Goal: Information Seeking & Learning: Find specific fact

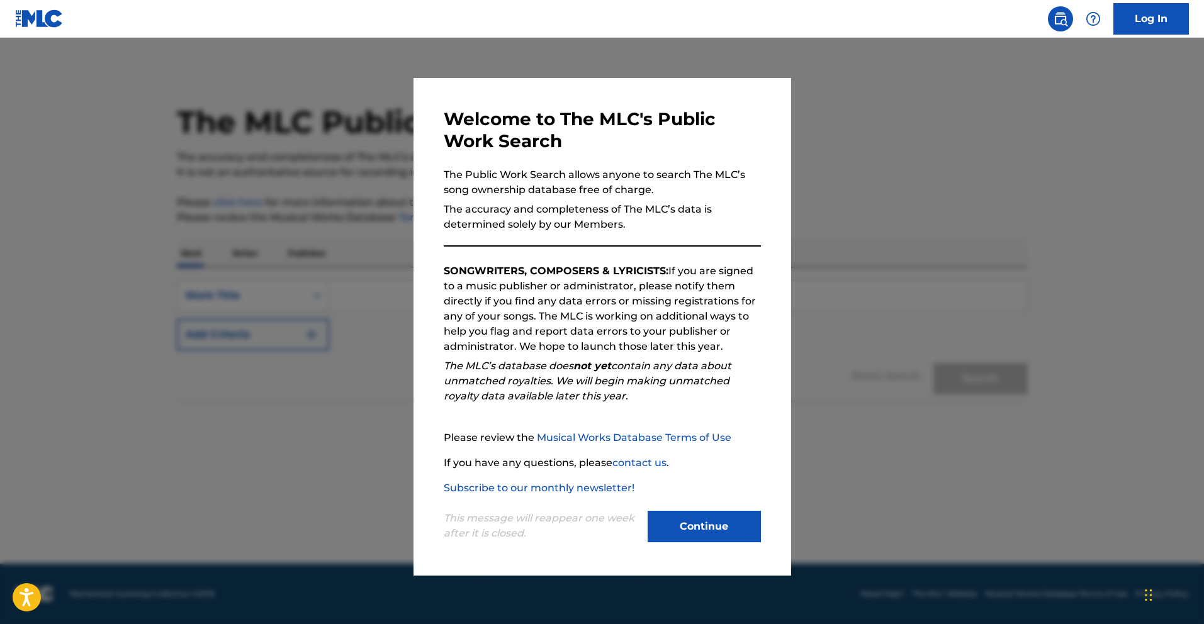
click at [714, 514] on button "Continue" at bounding box center [704, 526] width 113 height 31
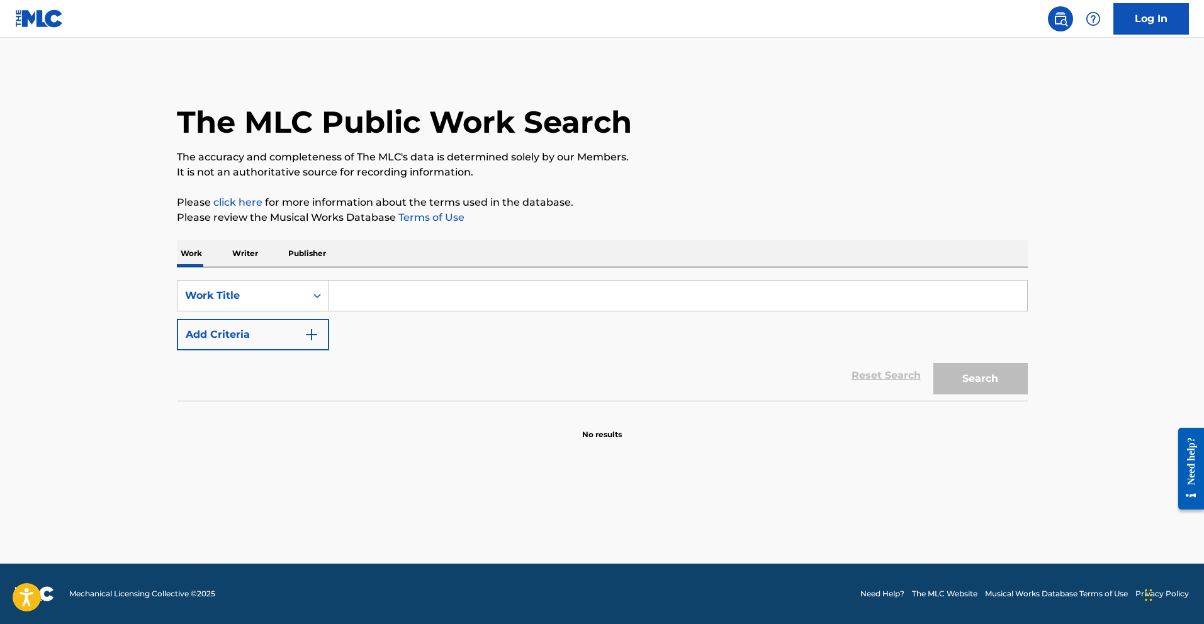
click at [390, 295] on input "Search Form" at bounding box center [678, 296] width 698 height 30
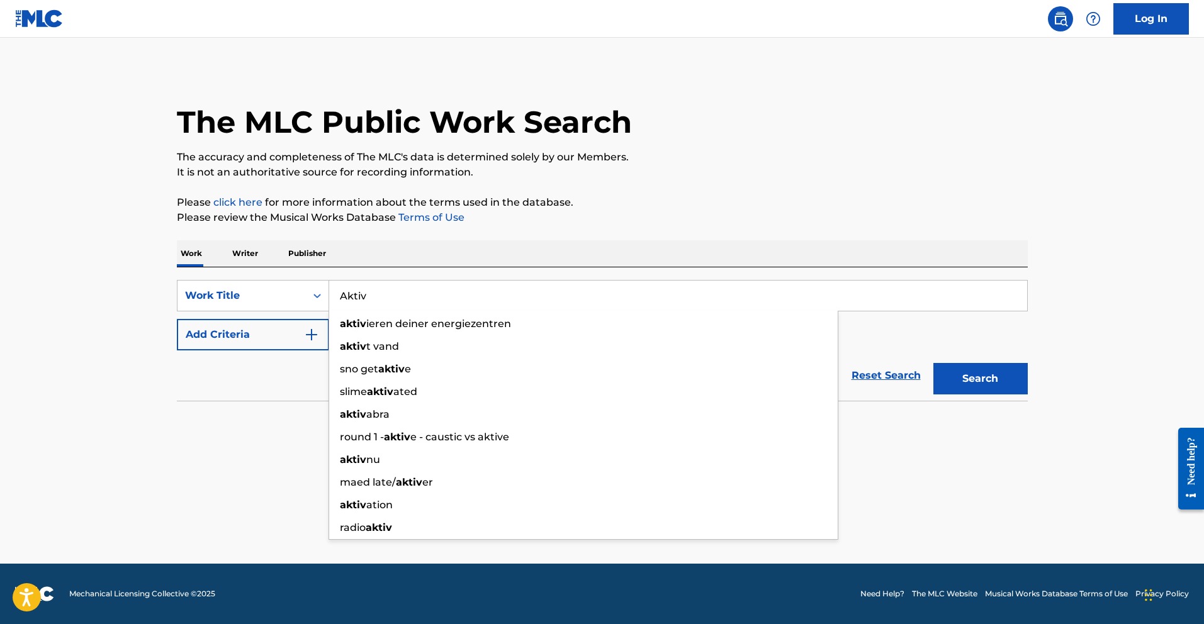
type input "Aktiv"
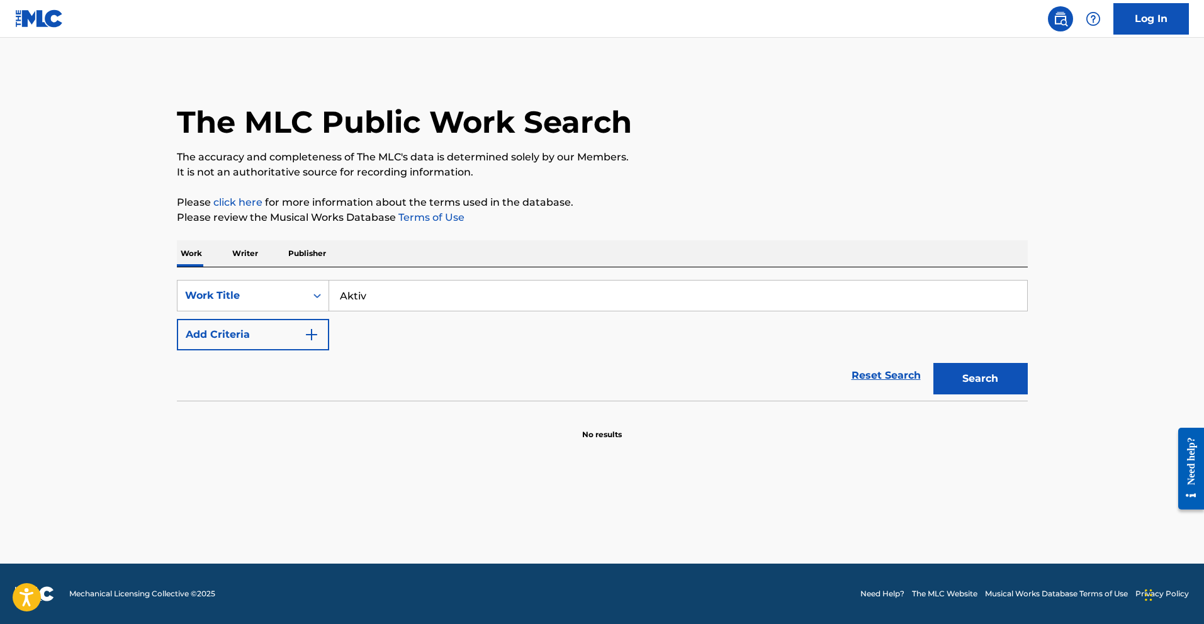
click at [247, 375] on div "Reset Search Search" at bounding box center [602, 376] width 851 height 50
click at [257, 342] on button "Add Criteria" at bounding box center [253, 334] width 152 height 31
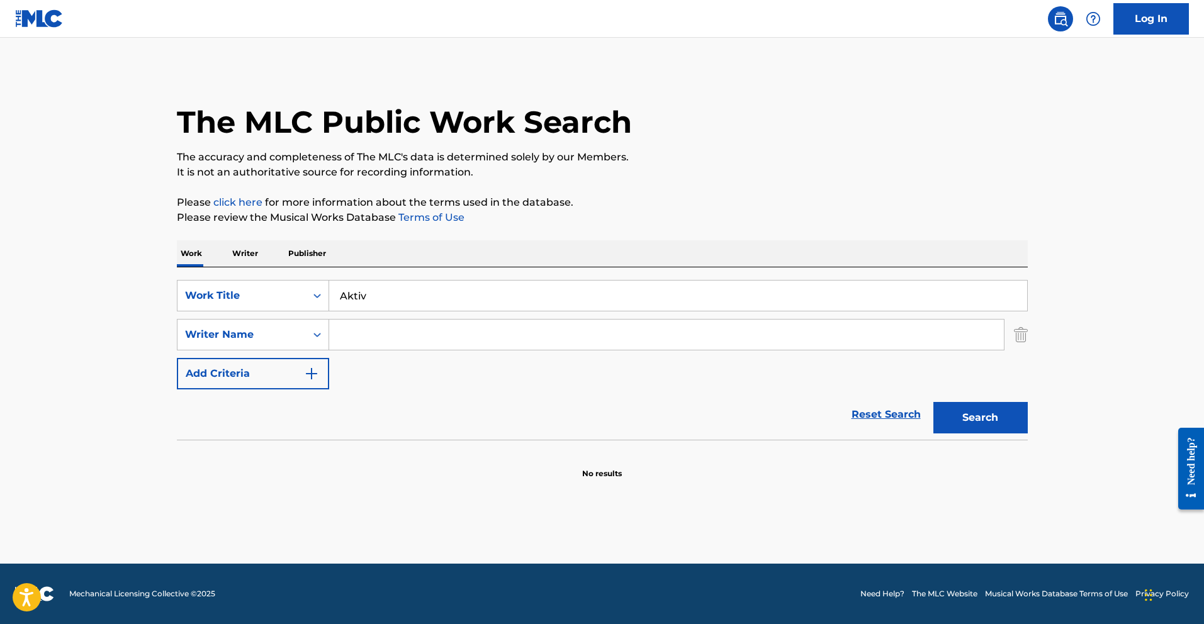
click at [349, 348] on input "Search Form" at bounding box center [666, 335] width 675 height 30
click at [1002, 416] on button "Search" at bounding box center [981, 417] width 94 height 31
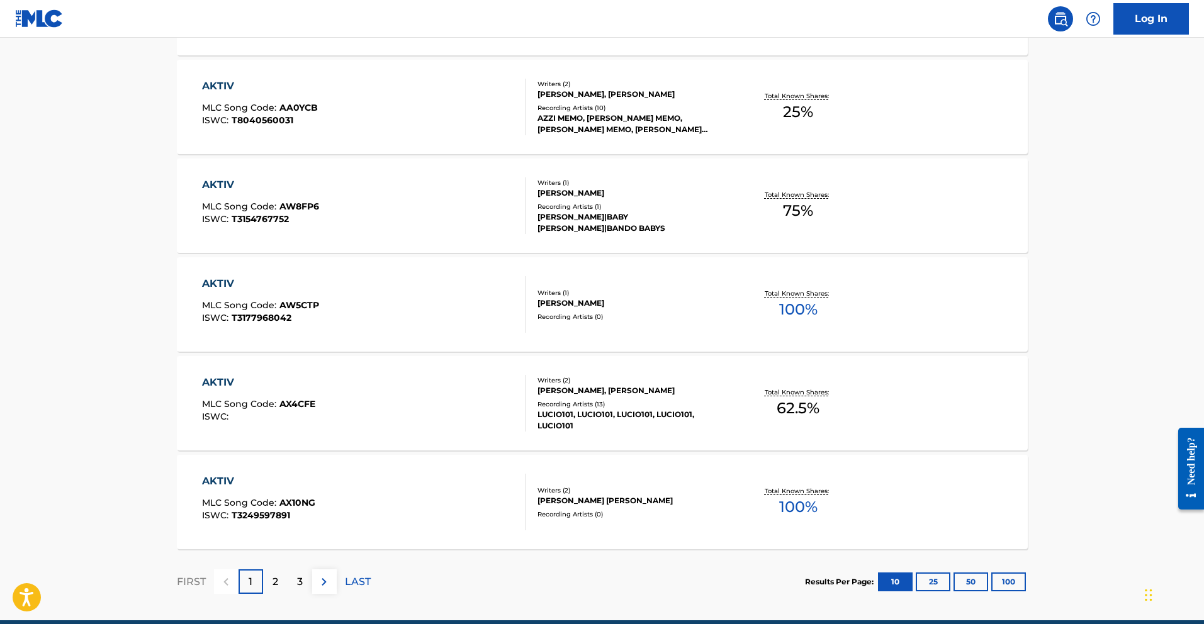
scroll to position [956, 0]
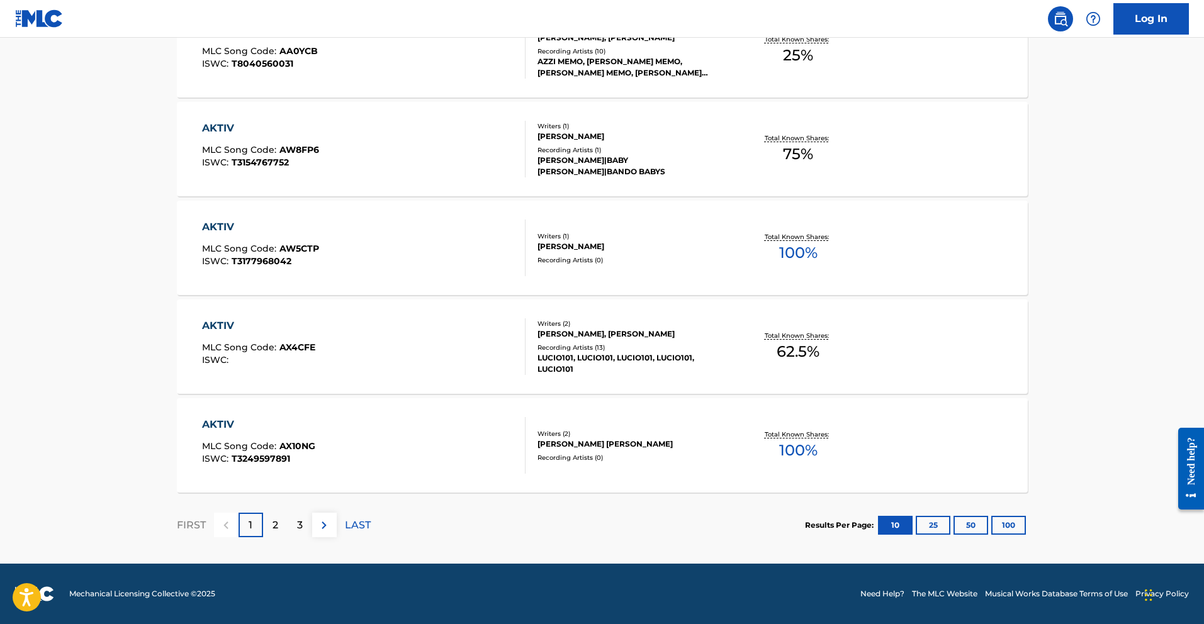
click at [273, 529] on p "2" at bounding box center [276, 525] width 6 height 15
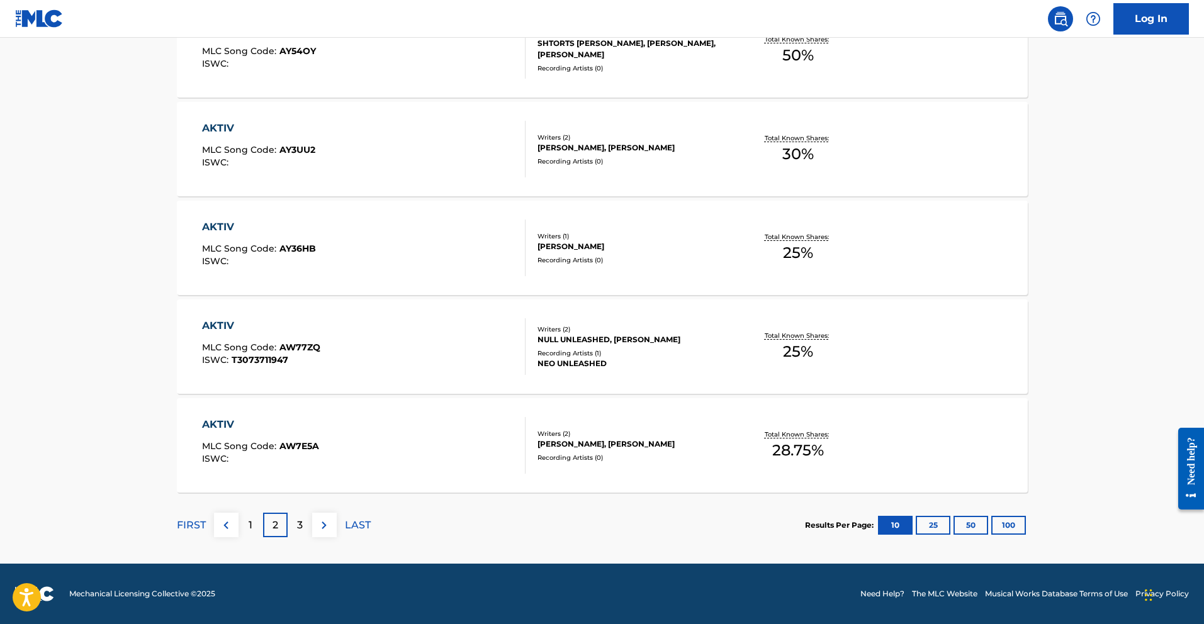
click at [305, 524] on div "3" at bounding box center [300, 525] width 25 height 25
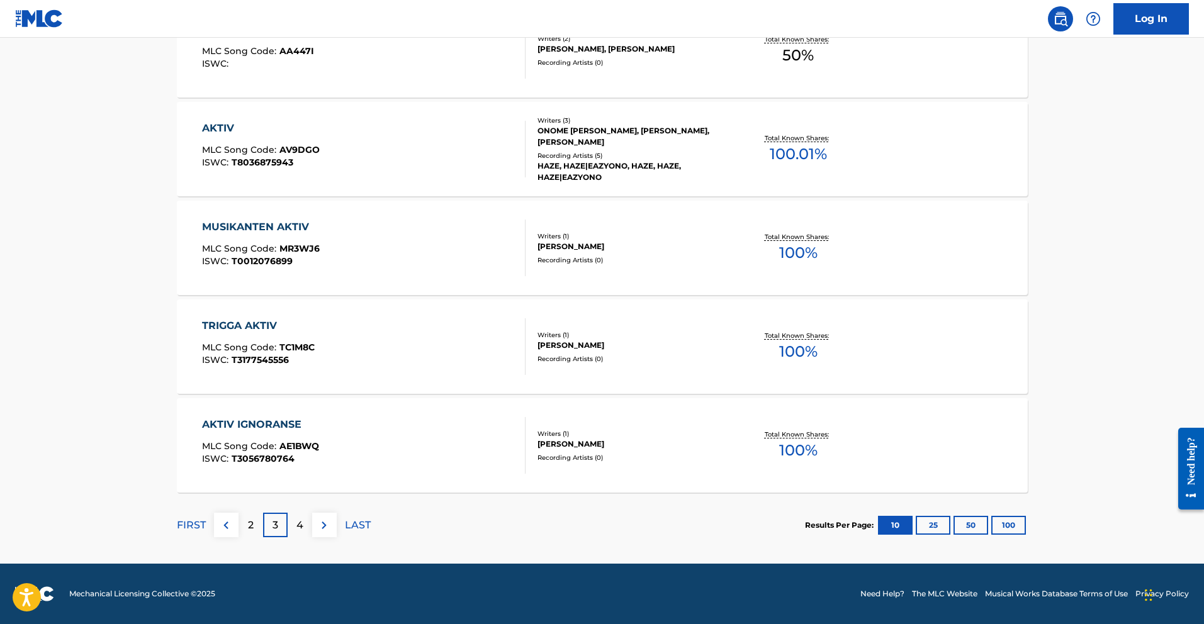
click at [296, 531] on p "4" at bounding box center [299, 525] width 7 height 15
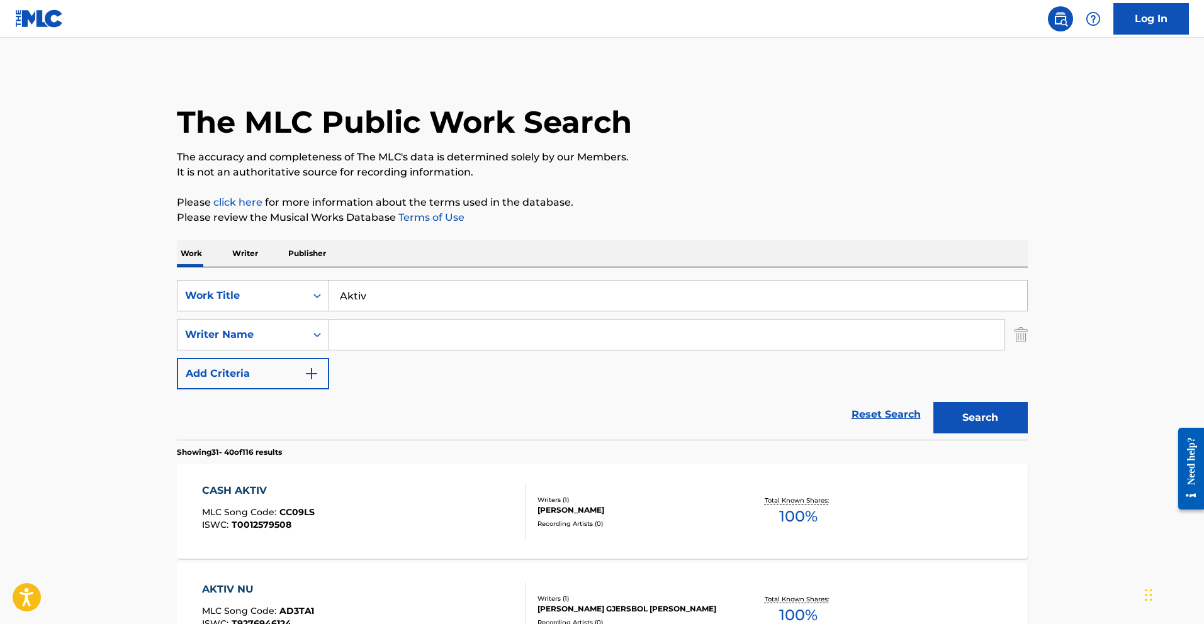
click at [382, 339] on input "Search Form" at bounding box center [666, 335] width 675 height 30
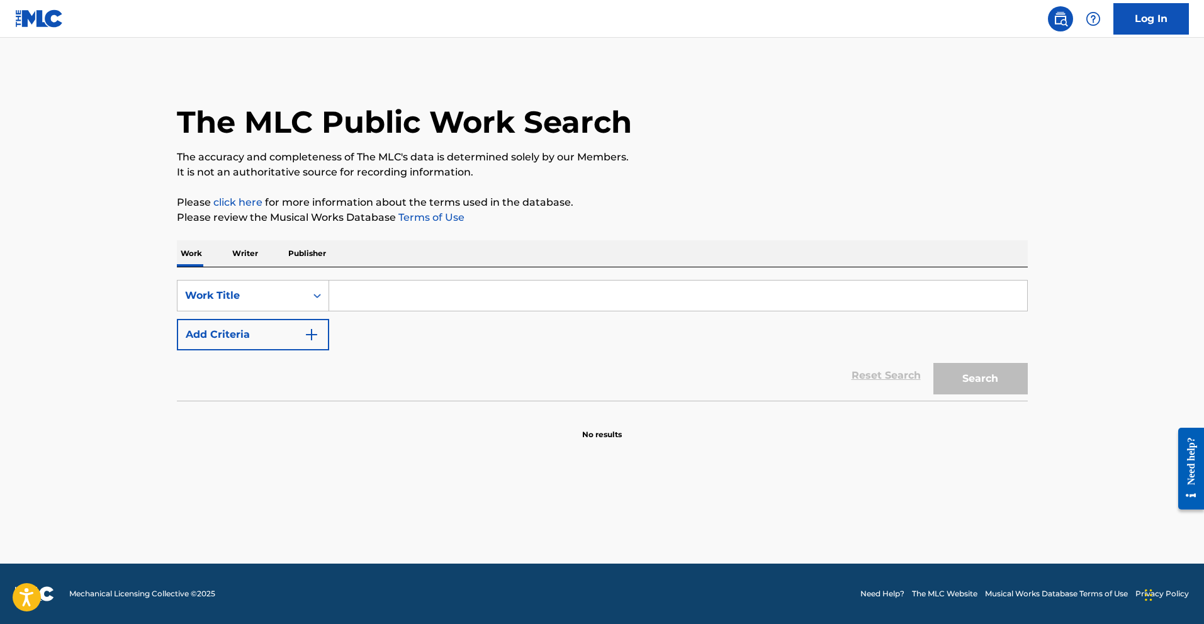
click at [251, 324] on button "Add Criteria" at bounding box center [253, 334] width 152 height 31
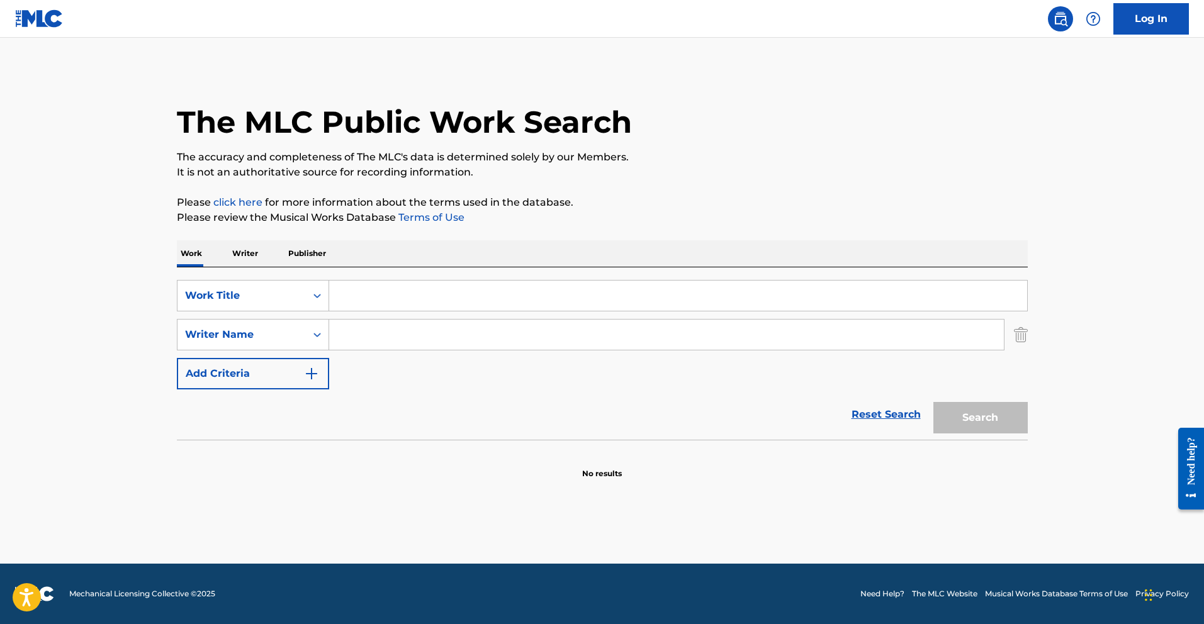
click at [371, 335] on input "Search Form" at bounding box center [666, 335] width 675 height 30
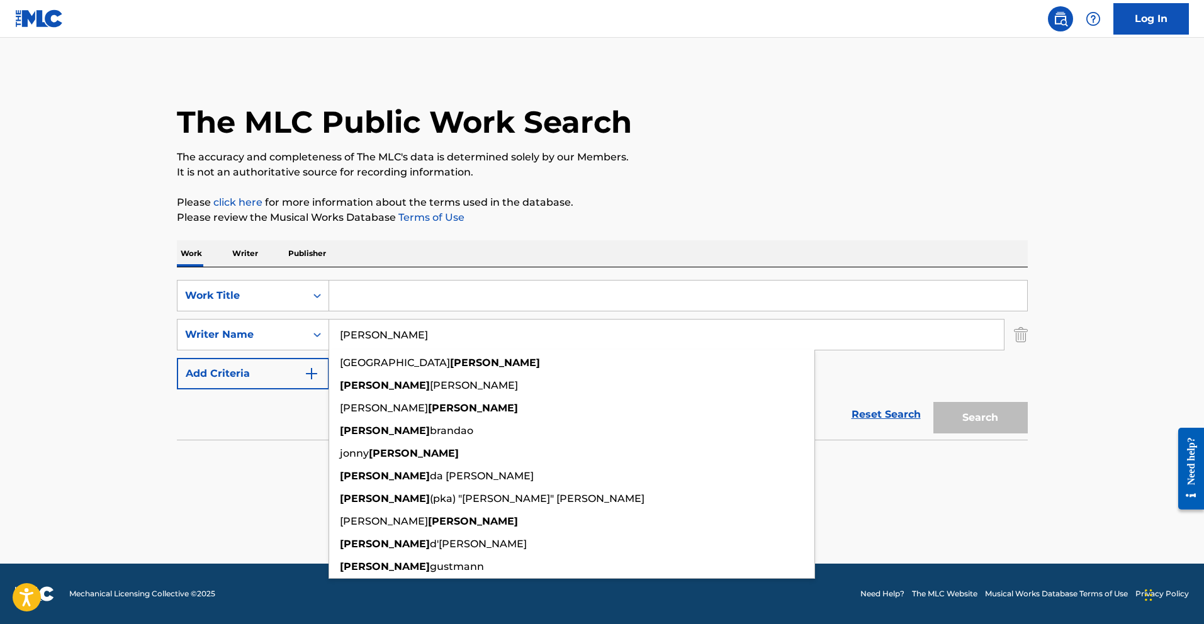
type input "Lucas"
click at [410, 298] on input "Search Form" at bounding box center [678, 296] width 698 height 30
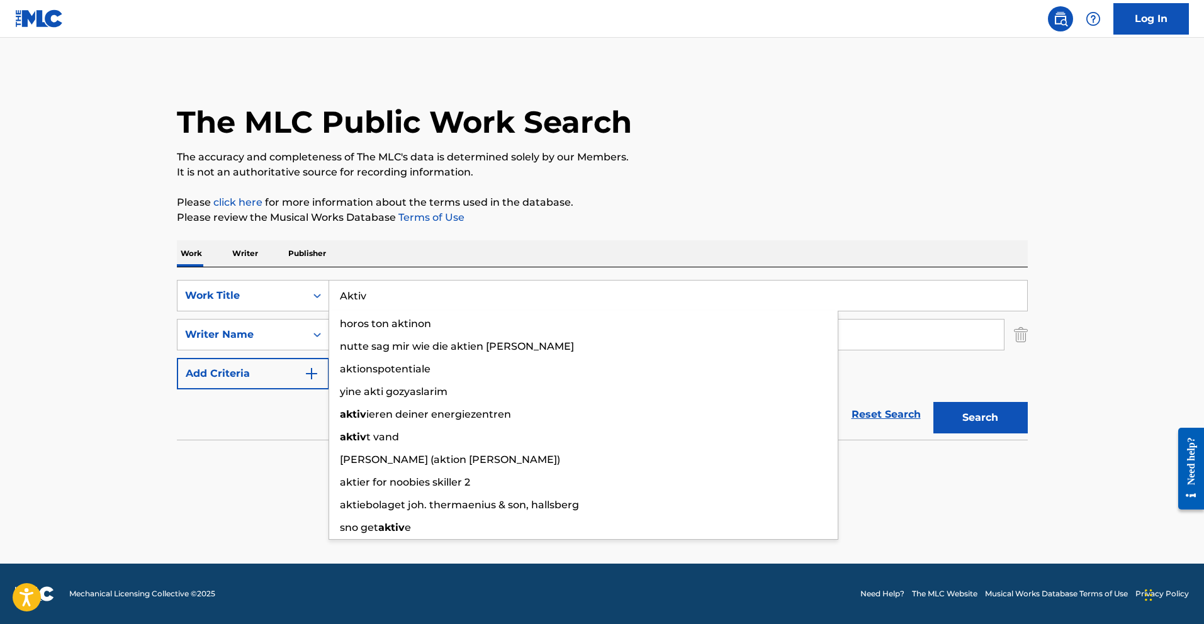
type input "Aktiv"
click at [934, 402] on button "Search" at bounding box center [981, 417] width 94 height 31
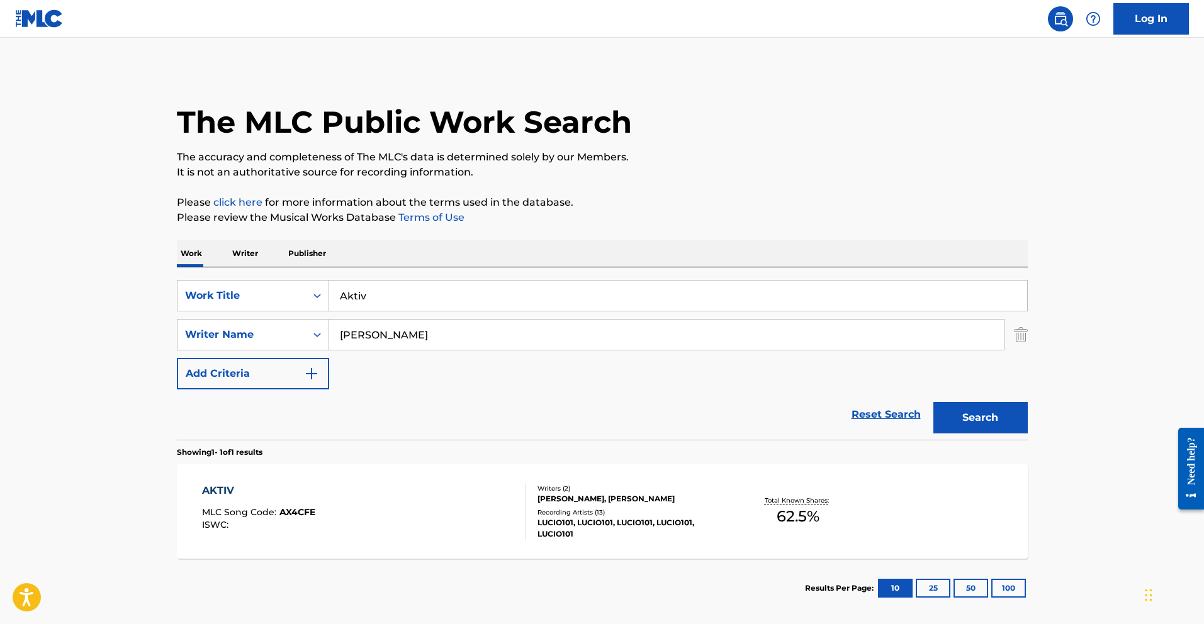
click at [227, 492] on div "AKTIV" at bounding box center [258, 490] width 113 height 15
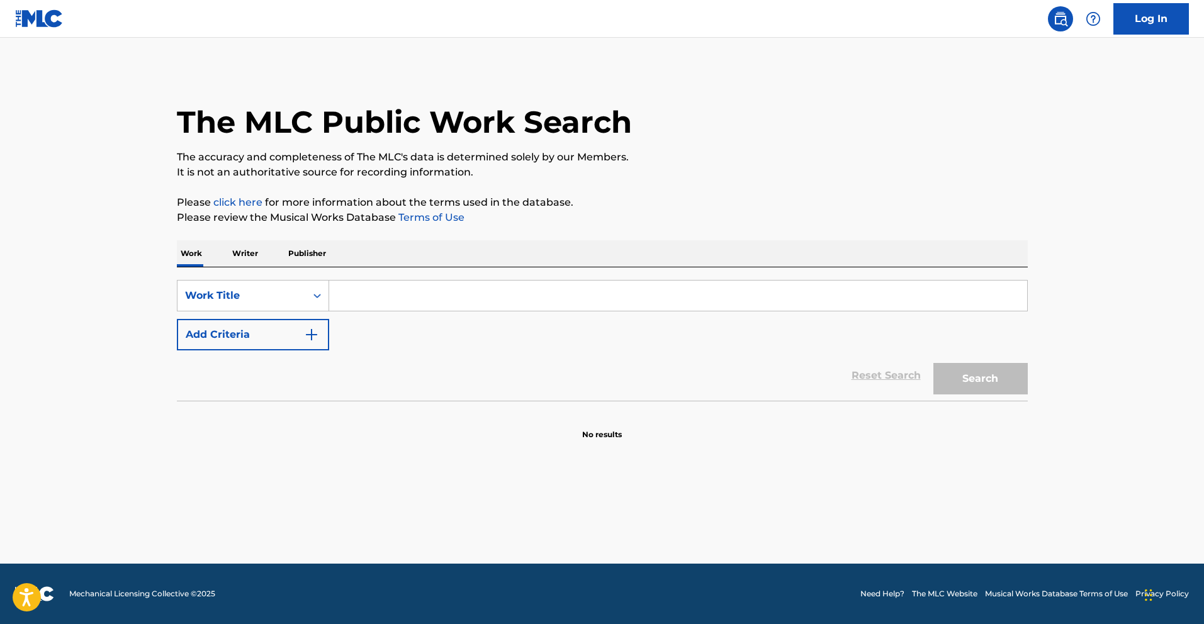
click at [355, 291] on input "Search Form" at bounding box center [678, 296] width 698 height 30
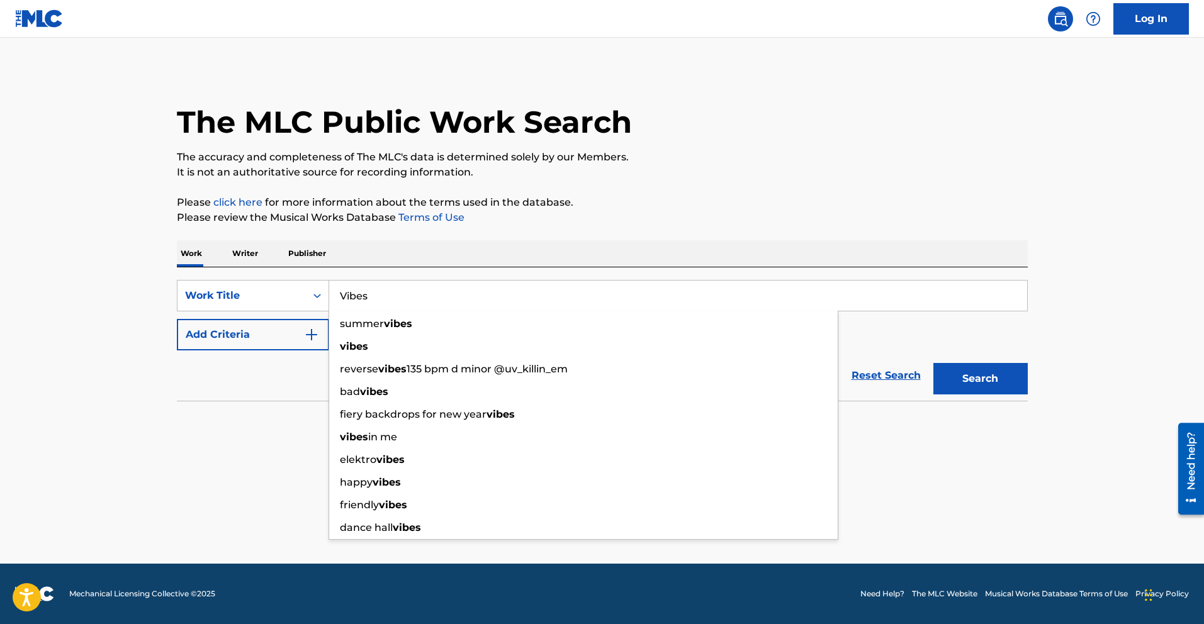
type input "Vibes"
click at [276, 332] on button "Add Criteria" at bounding box center [253, 334] width 152 height 31
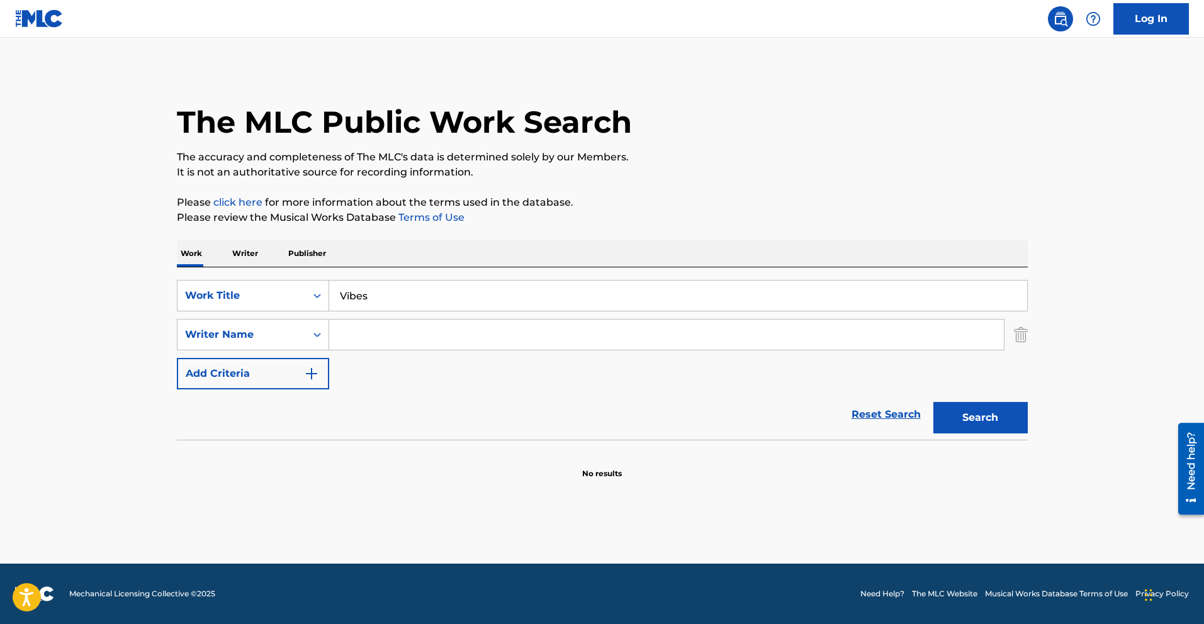
click at [349, 344] on input "Search Form" at bounding box center [666, 335] width 675 height 30
click at [934, 402] on button "Search" at bounding box center [981, 417] width 94 height 31
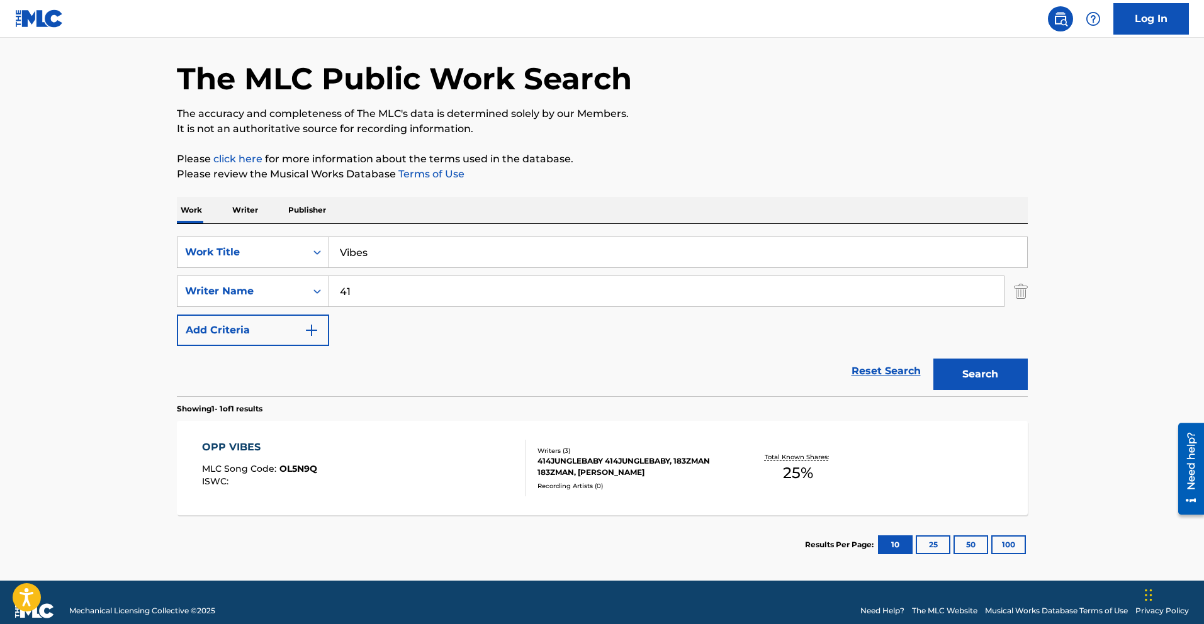
scroll to position [60, 0]
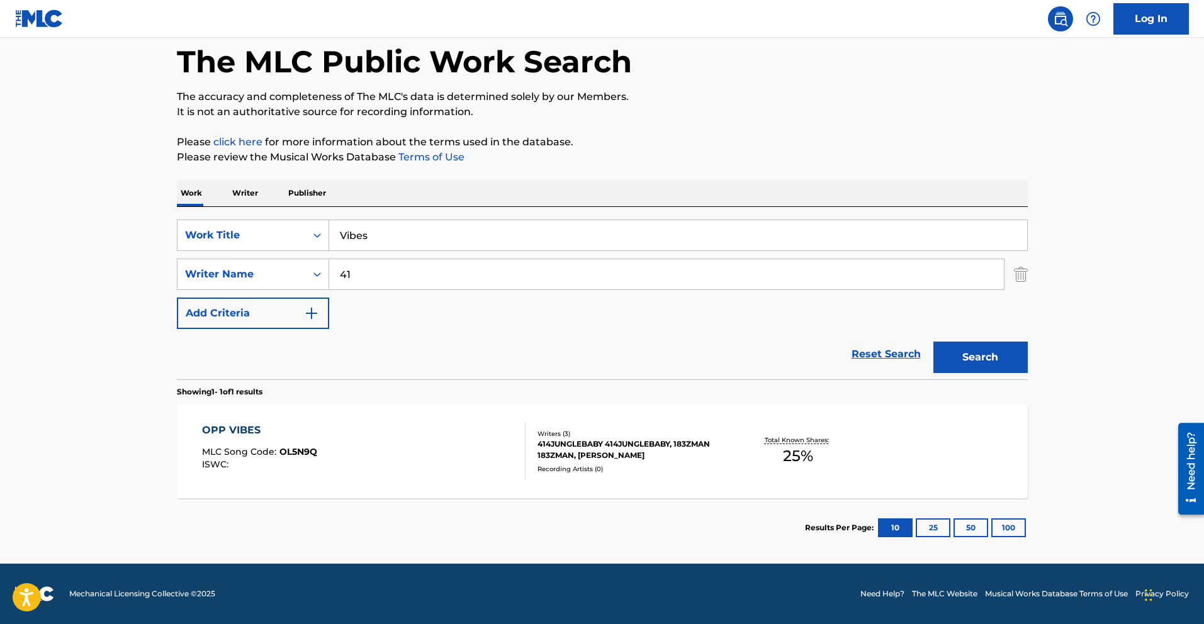
type input "4"
click at [934, 342] on button "Search" at bounding box center [981, 357] width 94 height 31
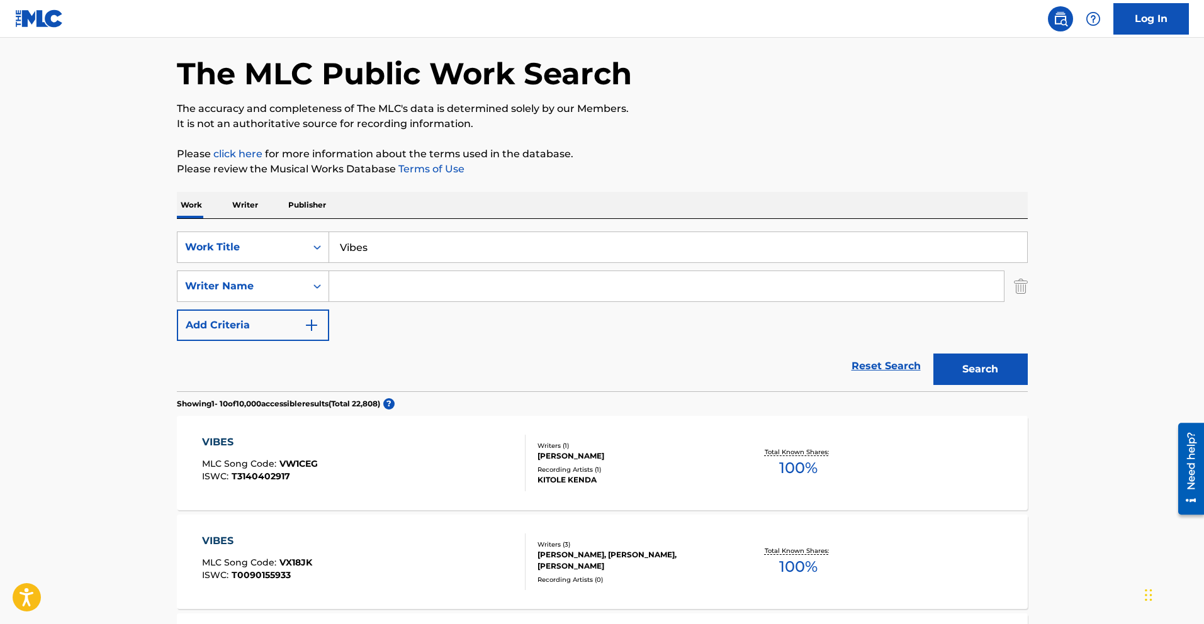
scroll to position [0, 0]
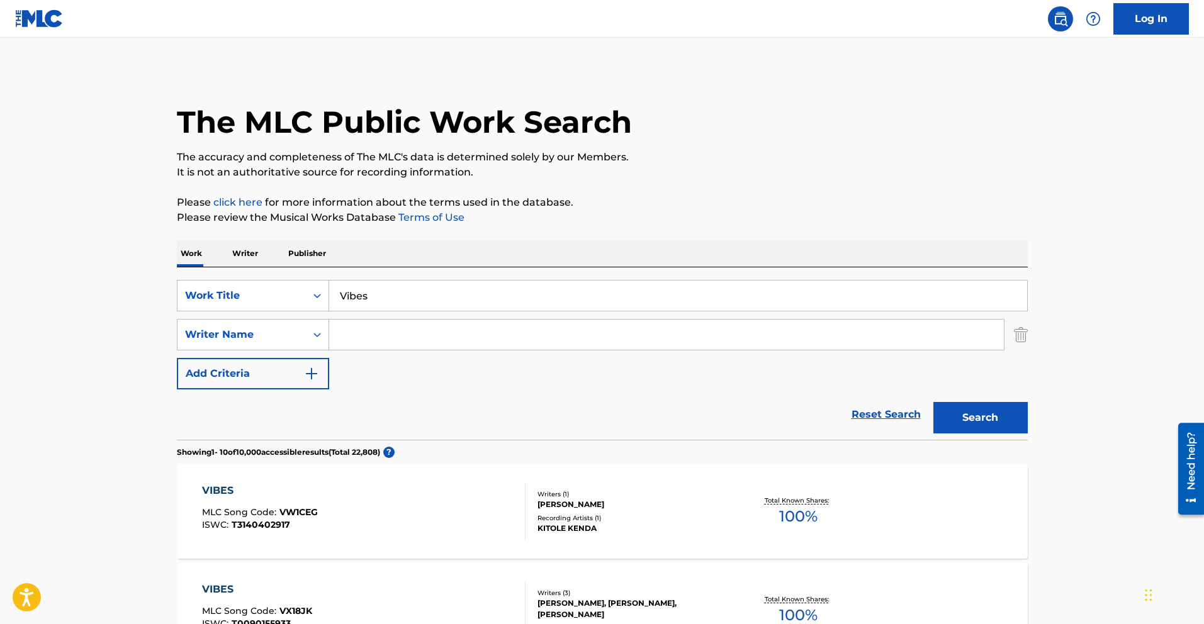
click at [422, 334] on input "Search Form" at bounding box center [666, 335] width 675 height 30
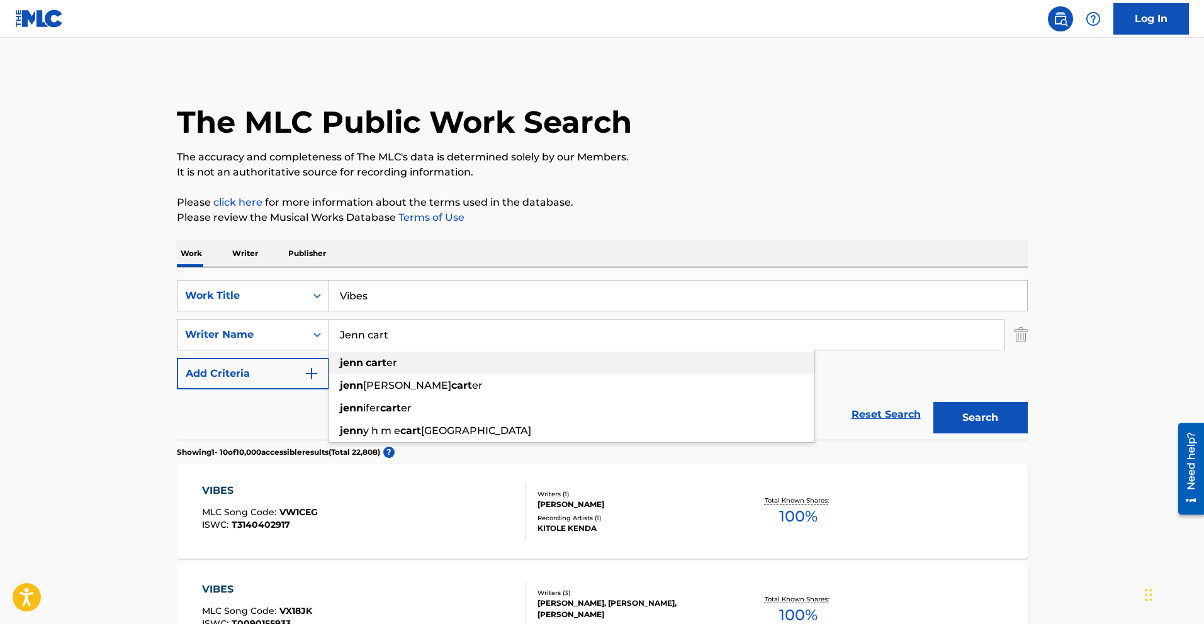
click at [387, 363] on span "er" at bounding box center [392, 363] width 11 height 12
type input "jenn carter"
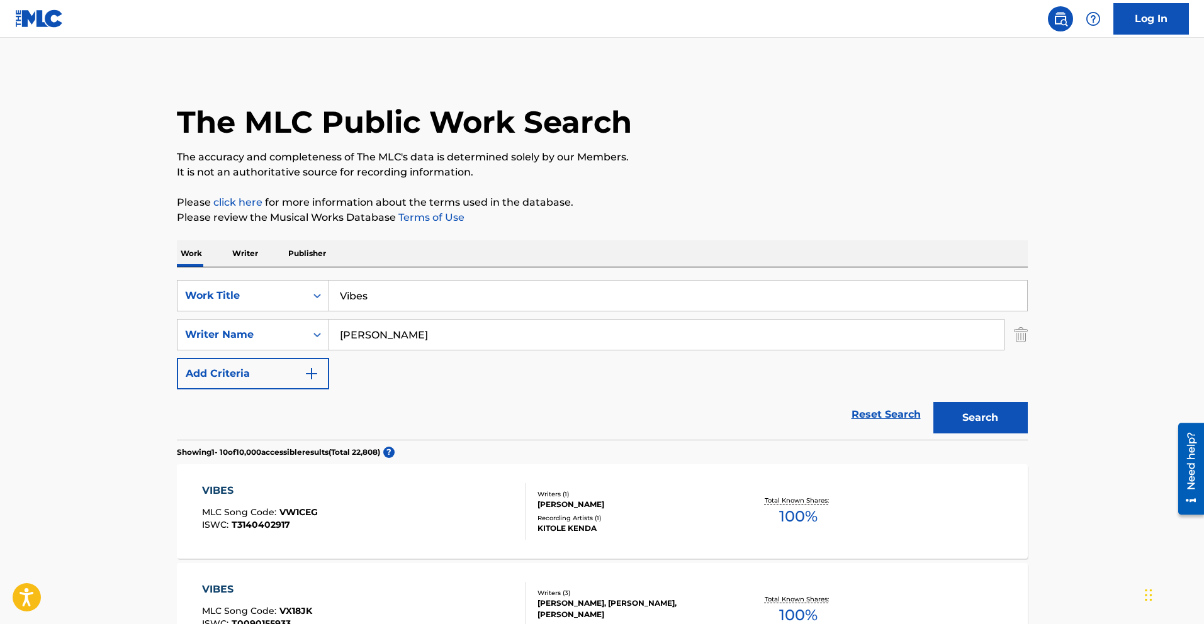
click at [1009, 425] on button "Search" at bounding box center [981, 417] width 94 height 31
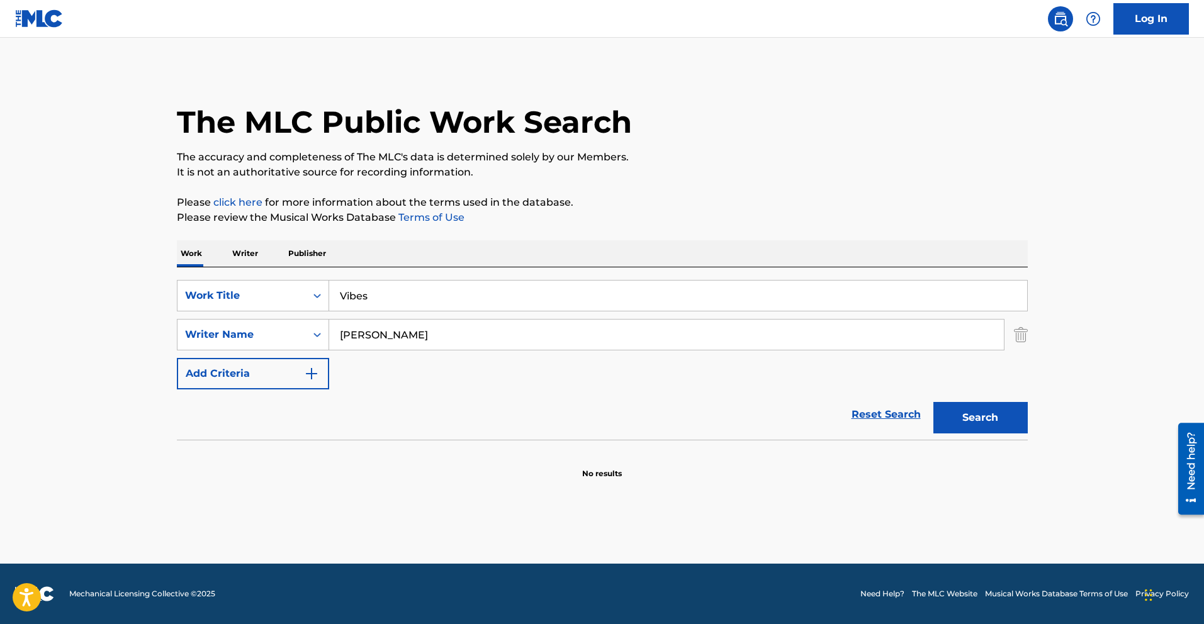
click at [426, 346] on input "jenn carter" at bounding box center [666, 335] width 675 height 30
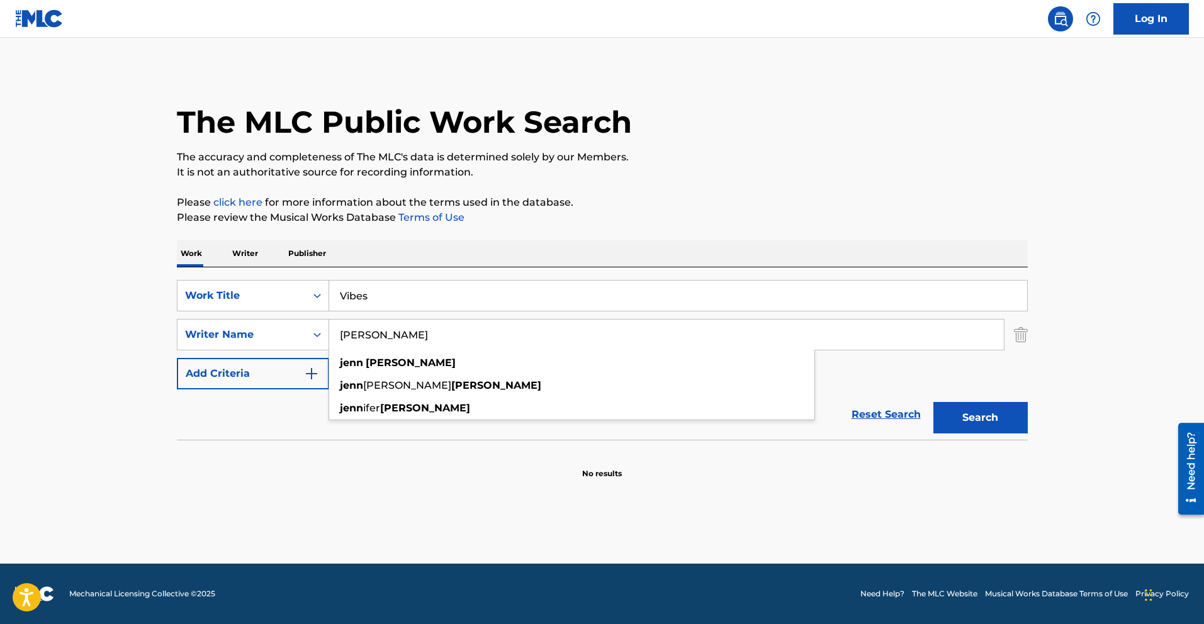
click at [426, 346] on input "jenn carter" at bounding box center [666, 335] width 675 height 30
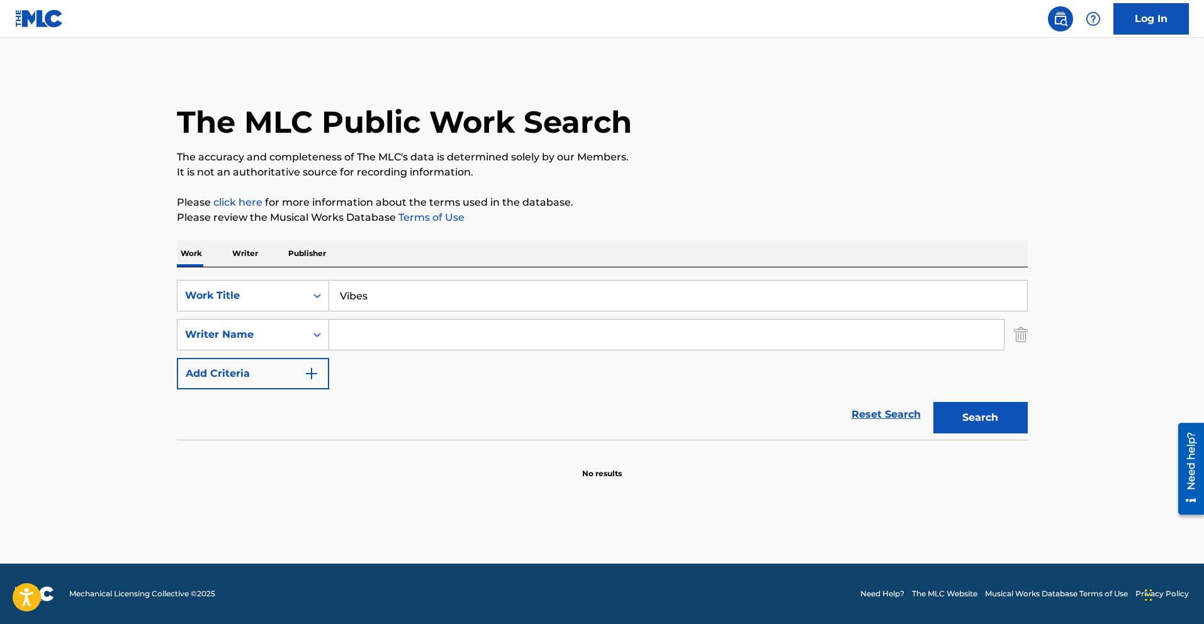
click at [379, 303] on input "Vibes" at bounding box center [678, 296] width 698 height 30
paste input "I Need To Touch PP (Dexter Morgan Remix)"
click at [934, 402] on button "Search" at bounding box center [981, 417] width 94 height 31
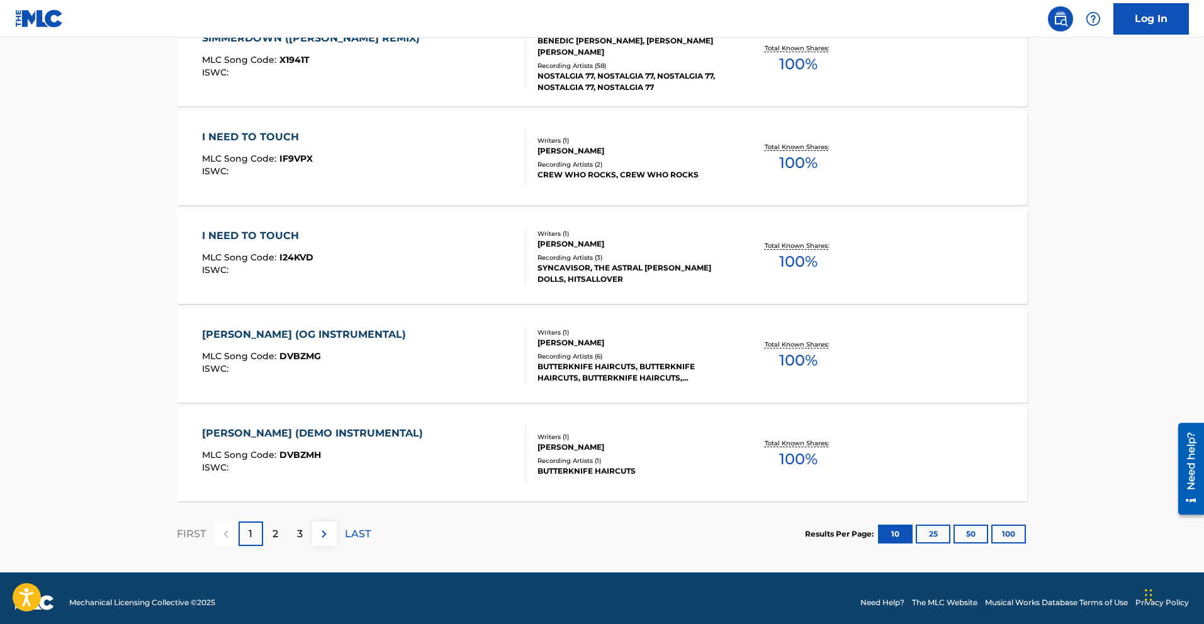
scroll to position [956, 0]
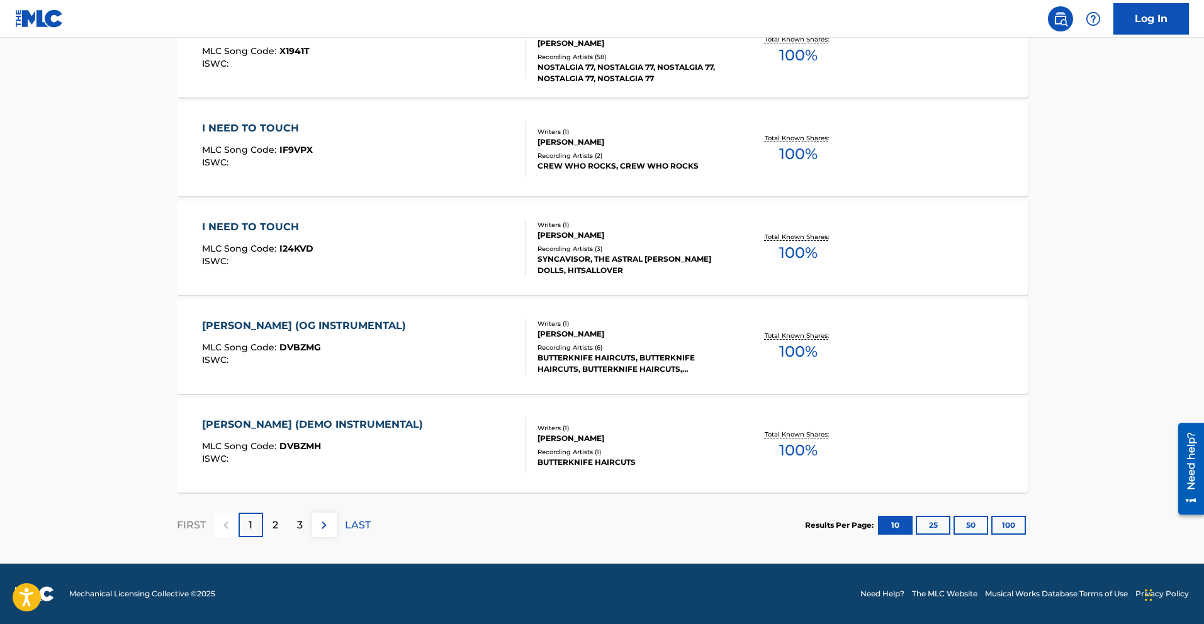
click at [273, 529] on p "2" at bounding box center [276, 525] width 6 height 15
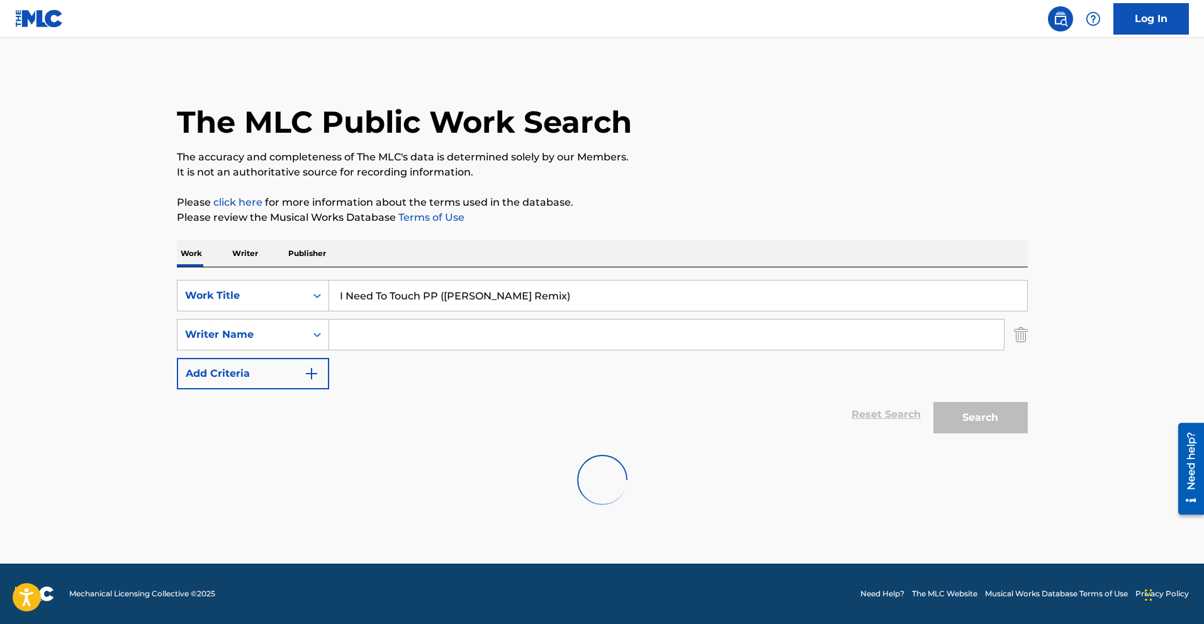
scroll to position [0, 0]
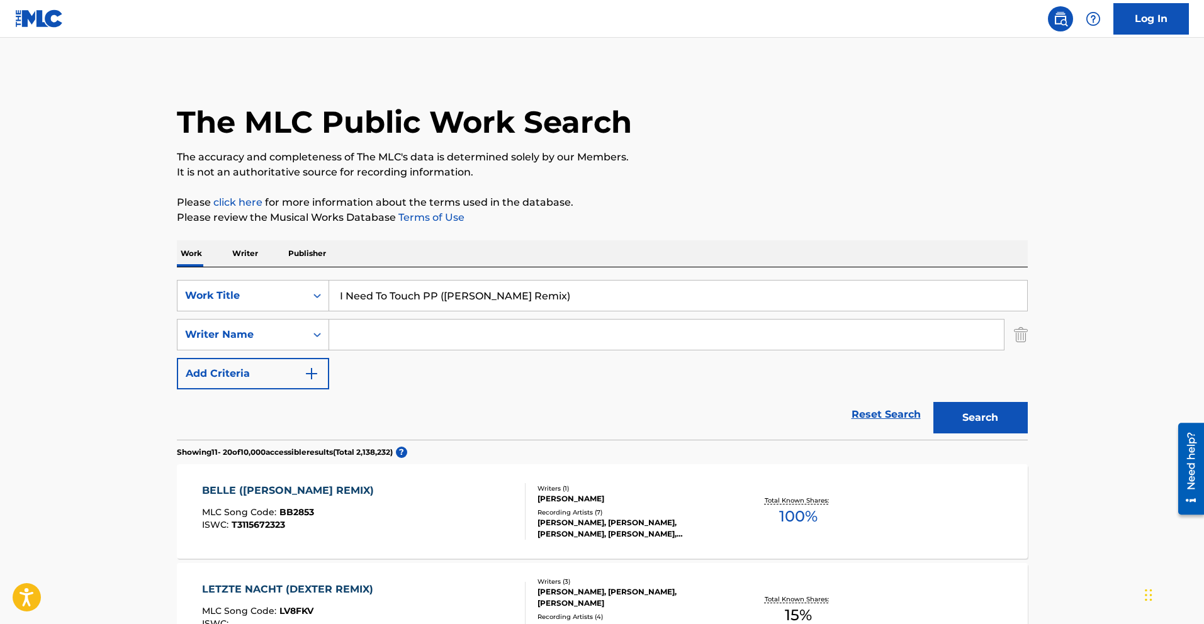
drag, startPoint x: 571, startPoint y: 297, endPoint x: 443, endPoint y: 293, distance: 128.5
click at [443, 293] on input "I Need To Touch PP (Dexter Morgan Remix)" at bounding box center [678, 296] width 698 height 30
type input "I Need To Touch PP"
click at [934, 402] on button "Search" at bounding box center [981, 417] width 94 height 31
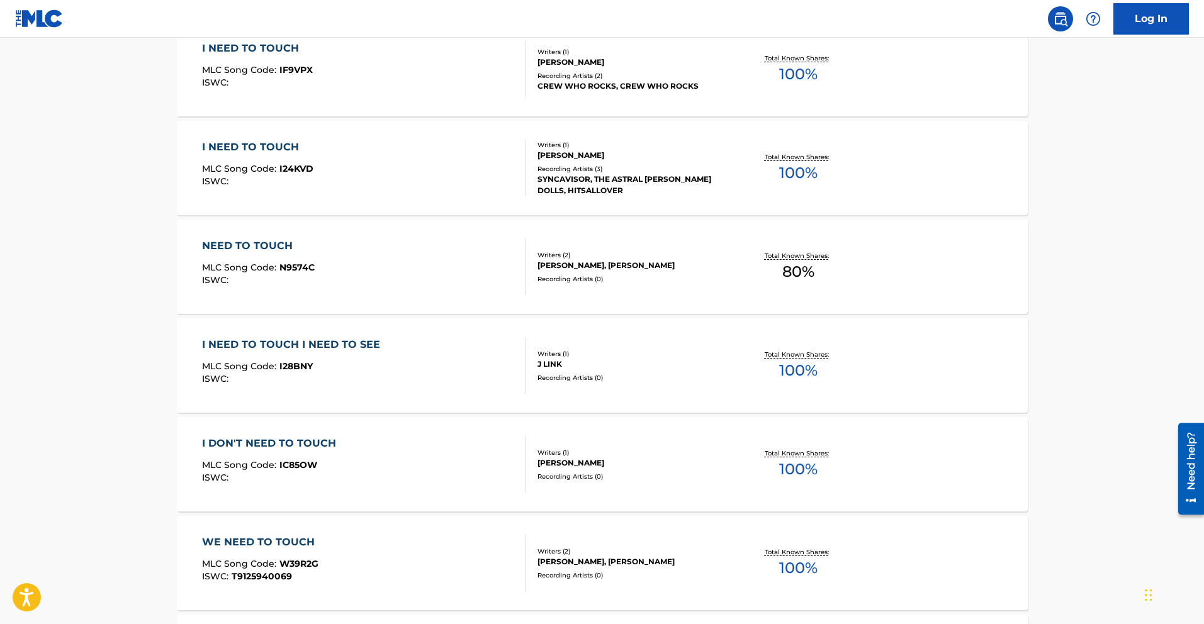
scroll to position [448, 0]
